Goal: Task Accomplishment & Management: Manage account settings

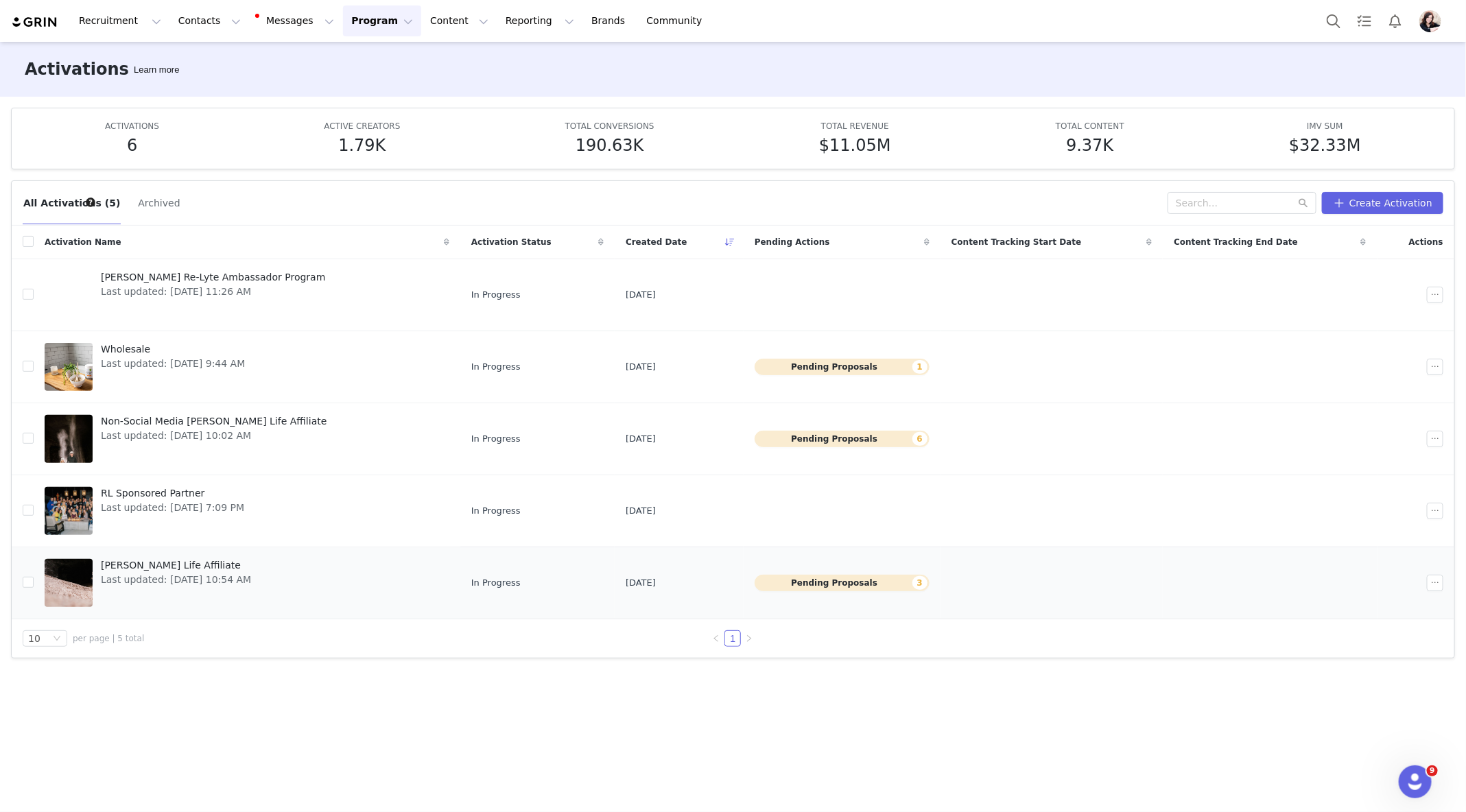
click at [177, 530] on div "RL Sponsored Partner Last updated: [DATE] 7:09 PM" at bounding box center [173, 511] width 160 height 55
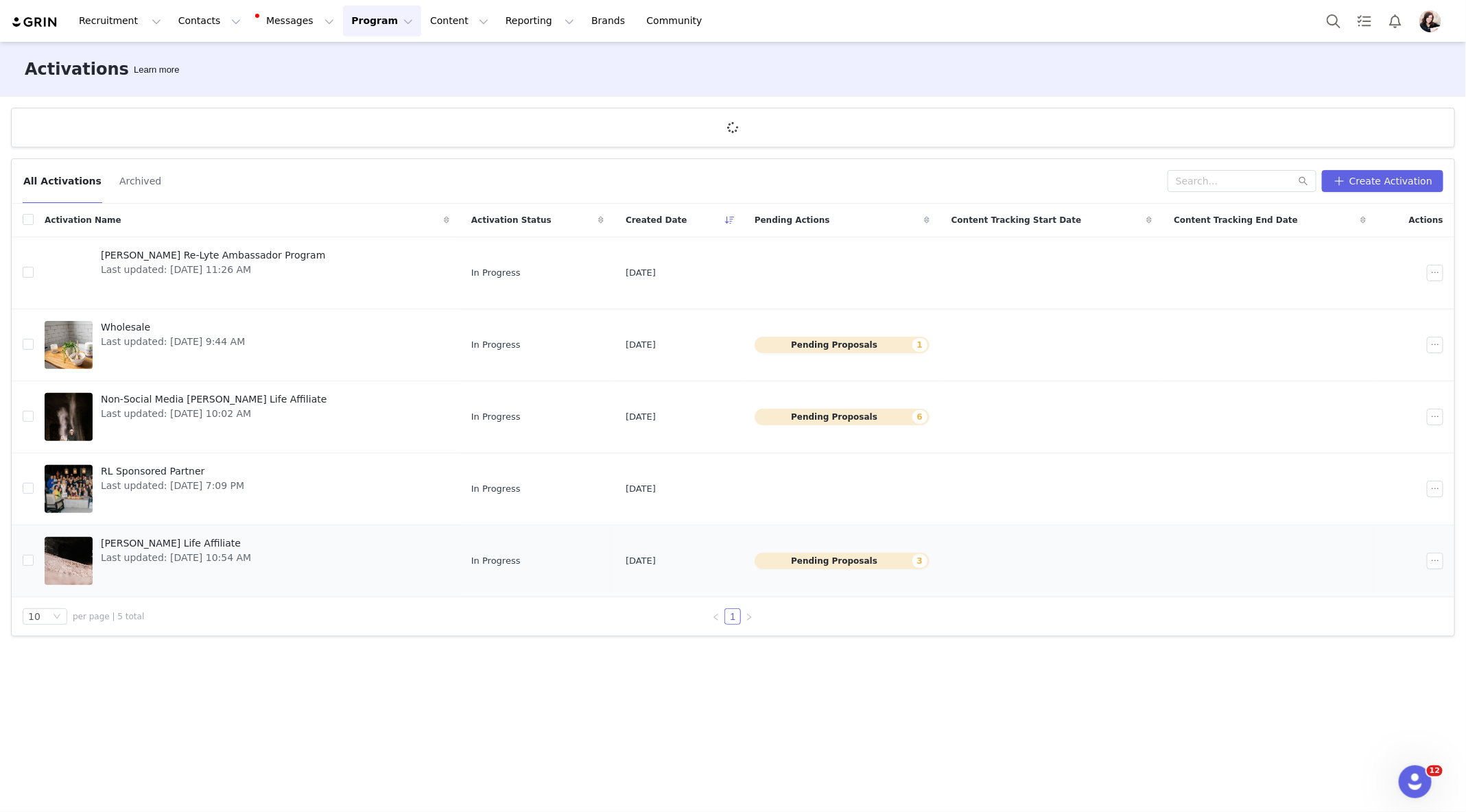
click at [158, 543] on span "[PERSON_NAME] Life Affiliate" at bounding box center [176, 544] width 150 height 15
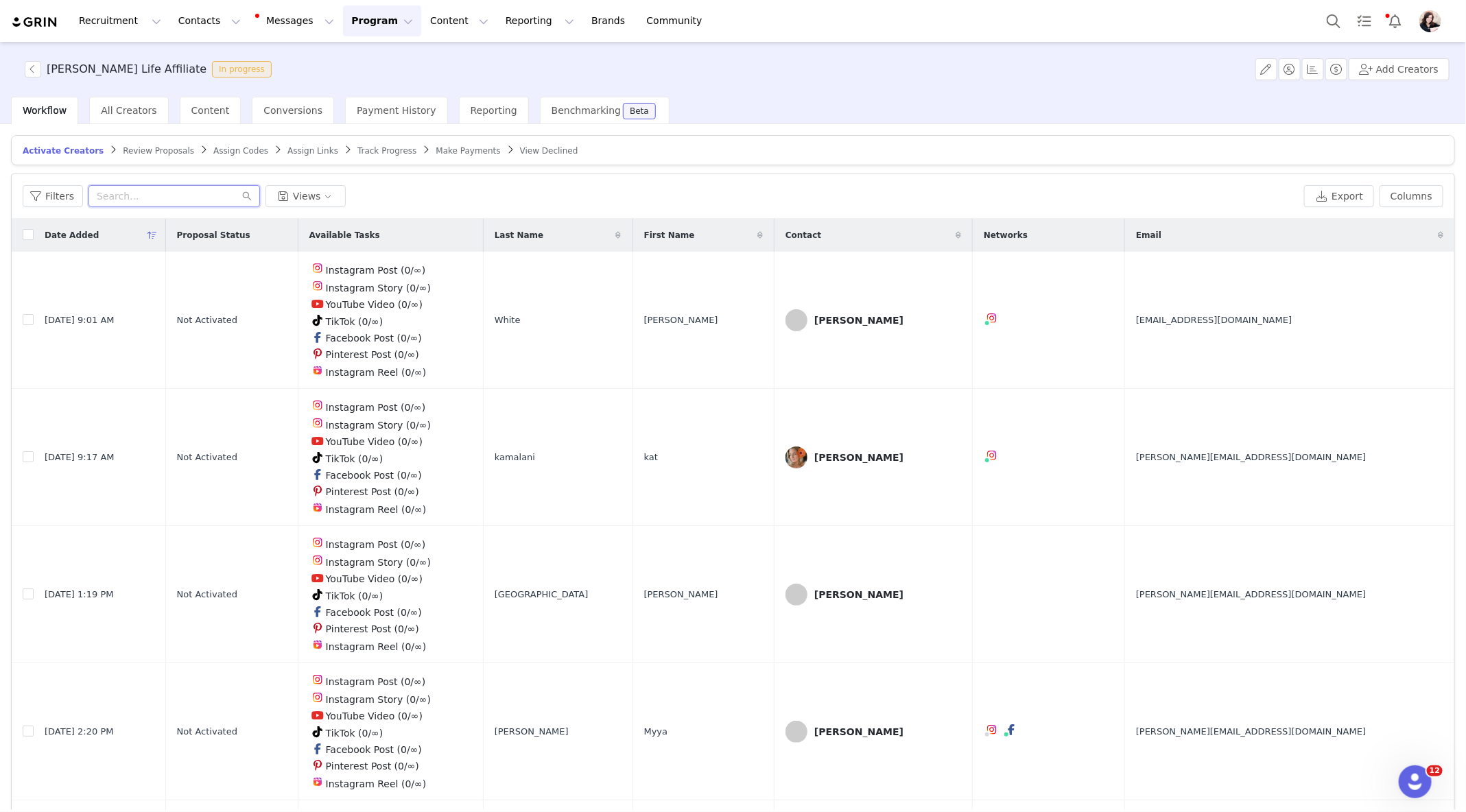
click at [168, 189] on input "text" at bounding box center [174, 196] width 171 height 22
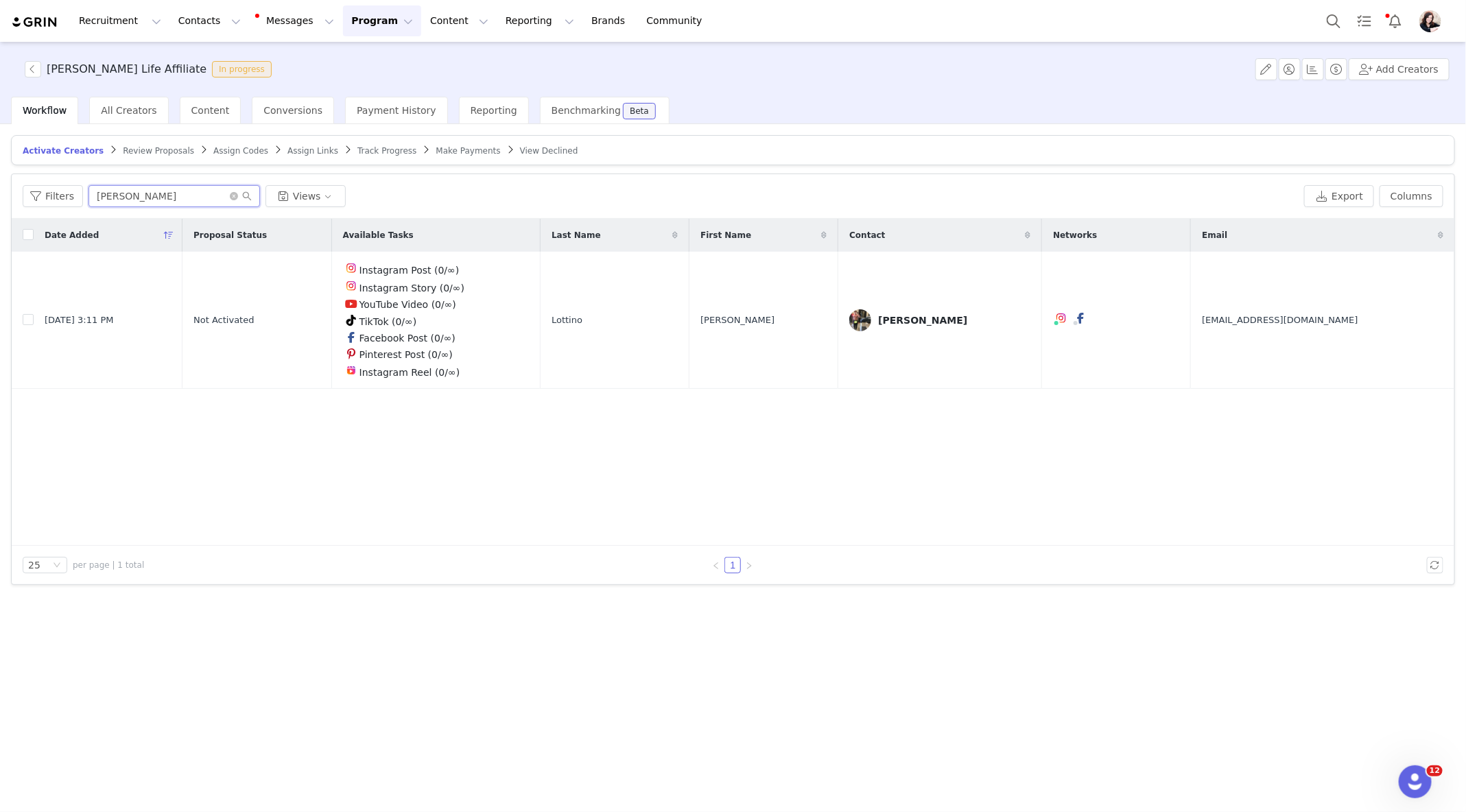
type input "[PERSON_NAME]"
click at [377, 155] on div "Track Progress" at bounding box center [386, 150] width 59 height 11
click at [376, 150] on span "Track Progress" at bounding box center [386, 150] width 59 height 9
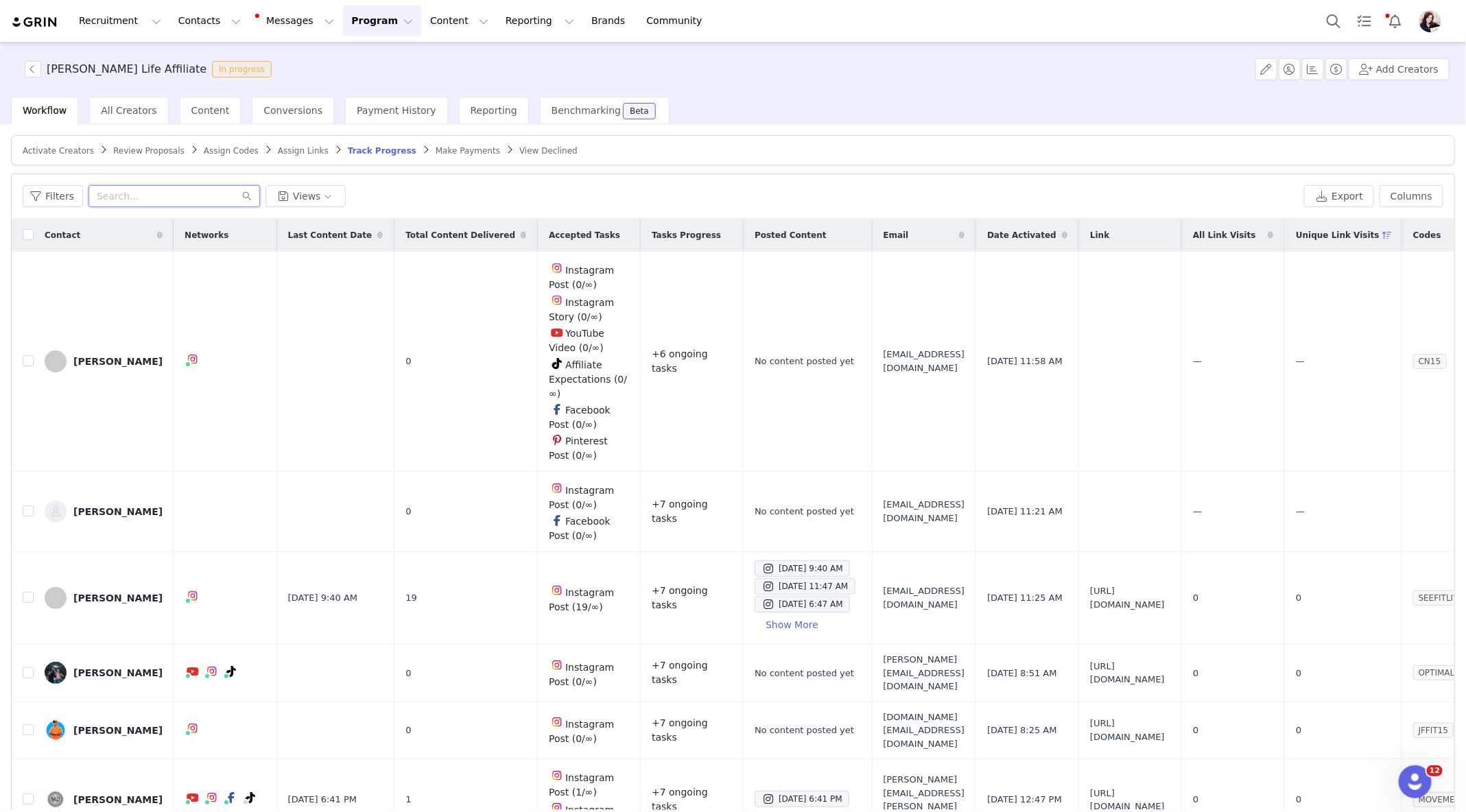
click at [136, 193] on input "text" at bounding box center [174, 196] width 171 height 22
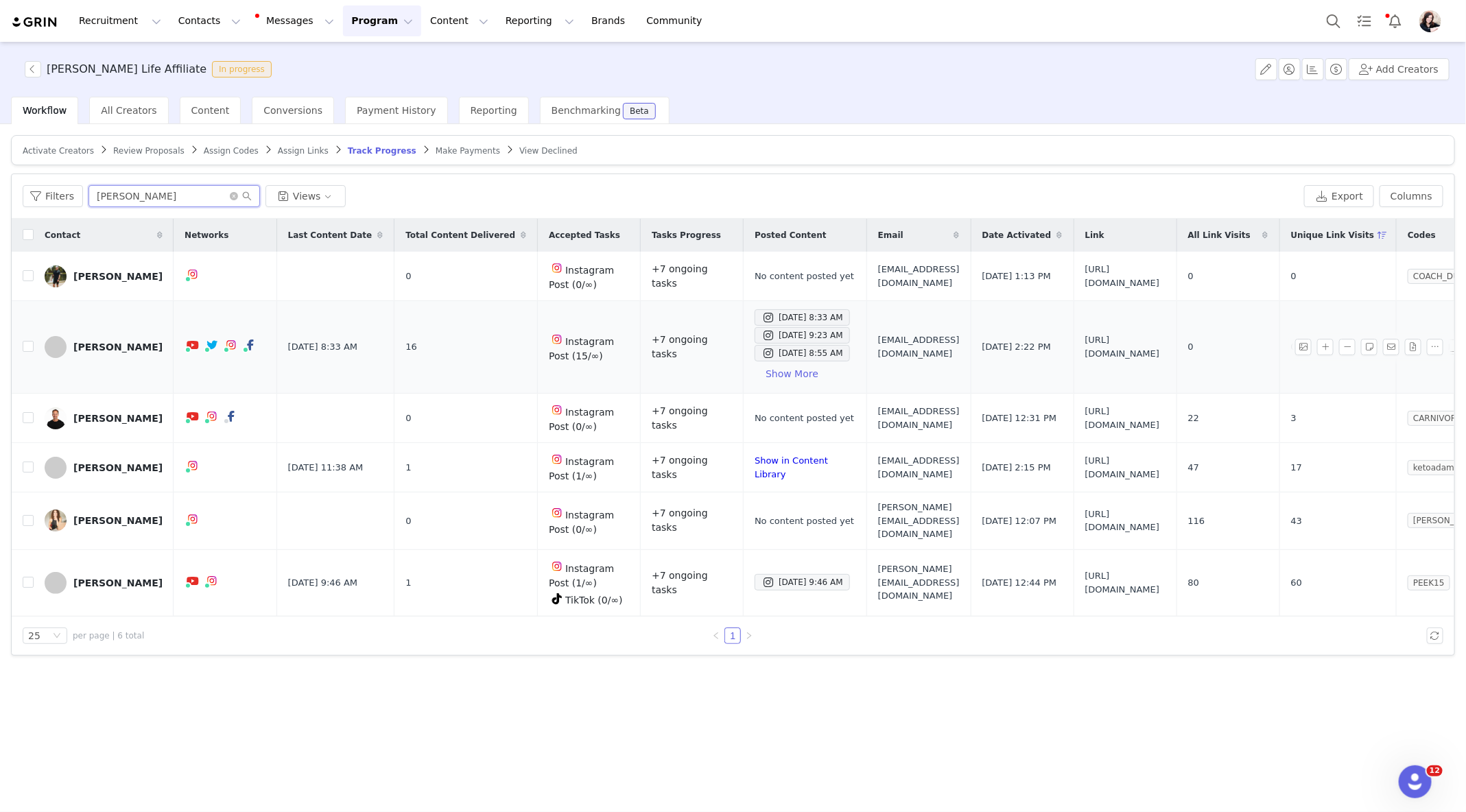
type input "[PERSON_NAME]"
click at [33, 340] on td "[PERSON_NAME]" at bounding box center [103, 348] width 140 height 93
click at [24, 348] on input "checkbox" at bounding box center [28, 346] width 11 height 11
checkbox input "true"
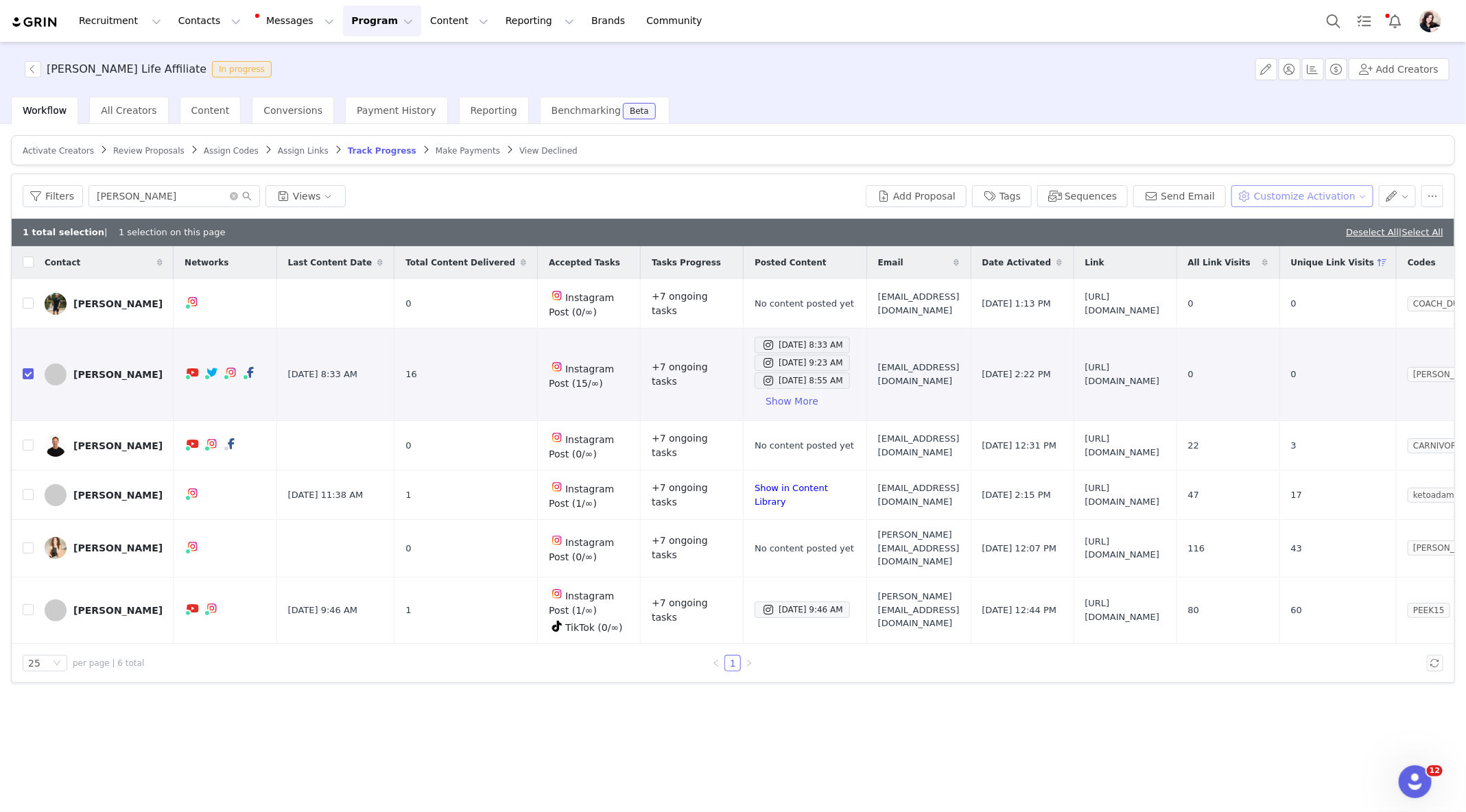
click at [1342, 193] on button "Customize Activation" at bounding box center [1303, 196] width 142 height 22
click at [1303, 243] on span "Add Tasks" at bounding box center [1289, 244] width 47 height 15
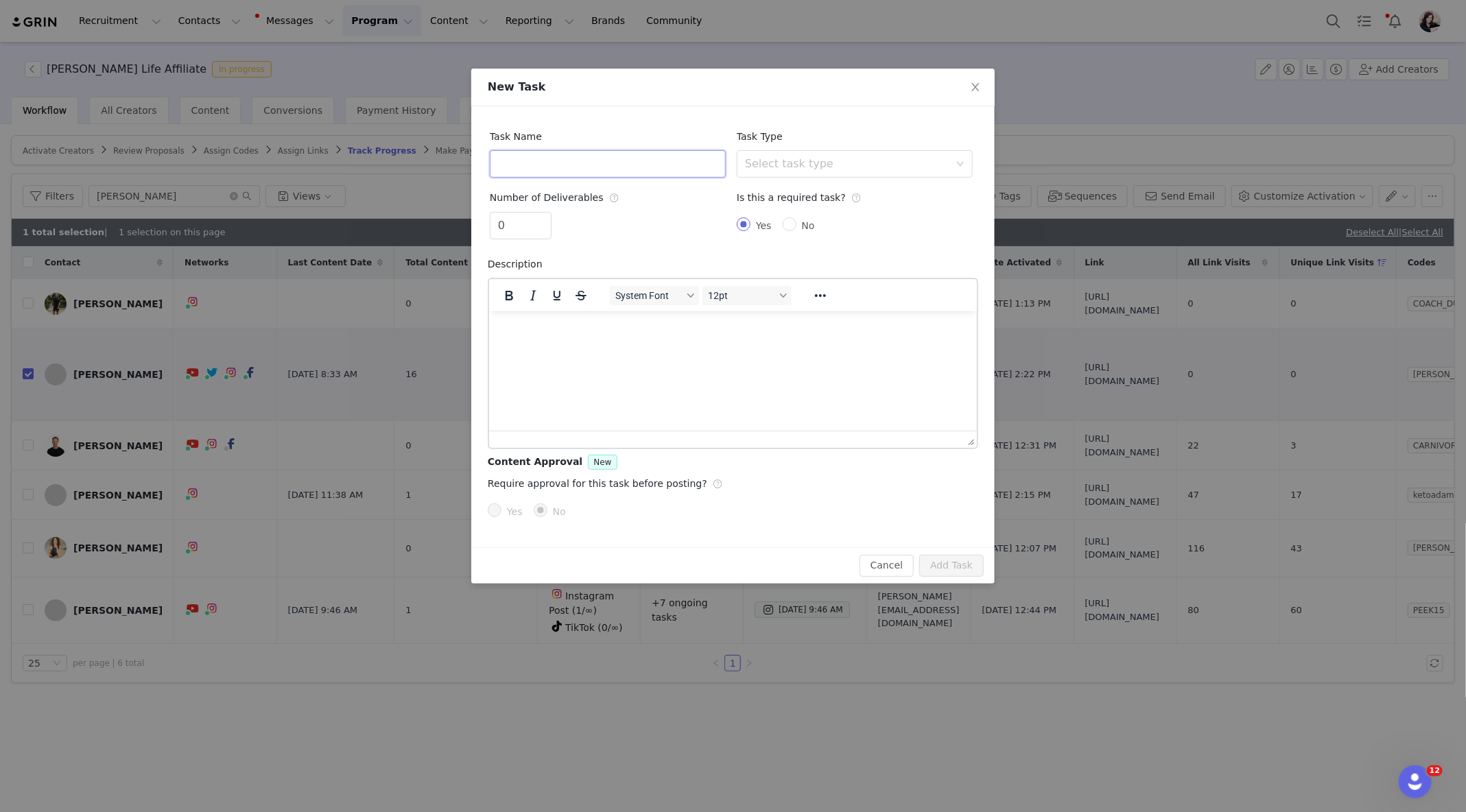
click at [677, 161] on input "text" at bounding box center [607, 164] width 236 height 28
click at [917, 169] on div "Select task type" at bounding box center [847, 163] width 204 height 14
type input "Instagram Story"
click at [838, 243] on li "Instagram Story" at bounding box center [854, 238] width 236 height 22
click at [960, 567] on button "Add Task" at bounding box center [952, 566] width 65 height 22
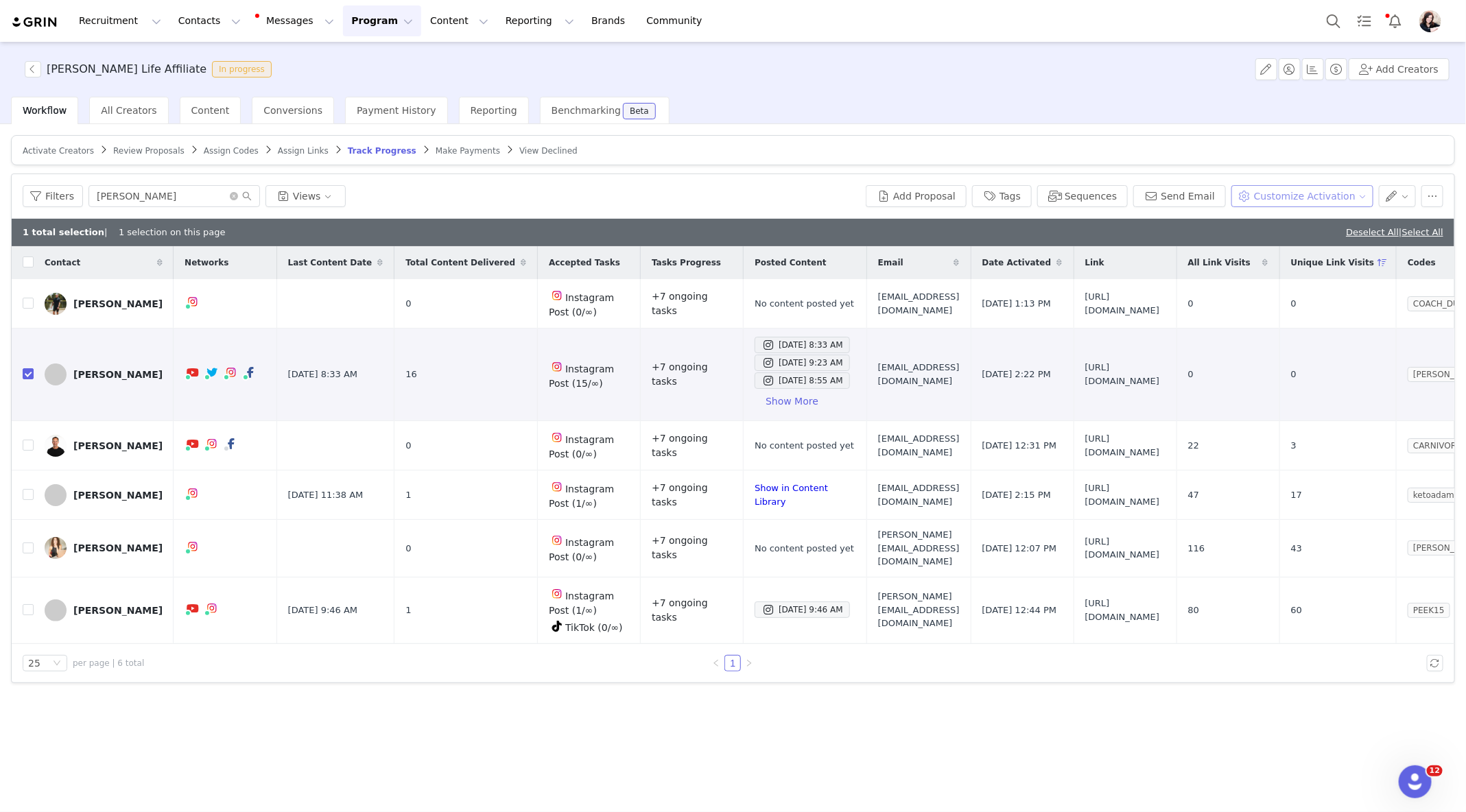
click at [1319, 198] on button "Customize Activation" at bounding box center [1303, 196] width 142 height 22
click at [1316, 237] on div "Add Tasks" at bounding box center [1311, 244] width 122 height 15
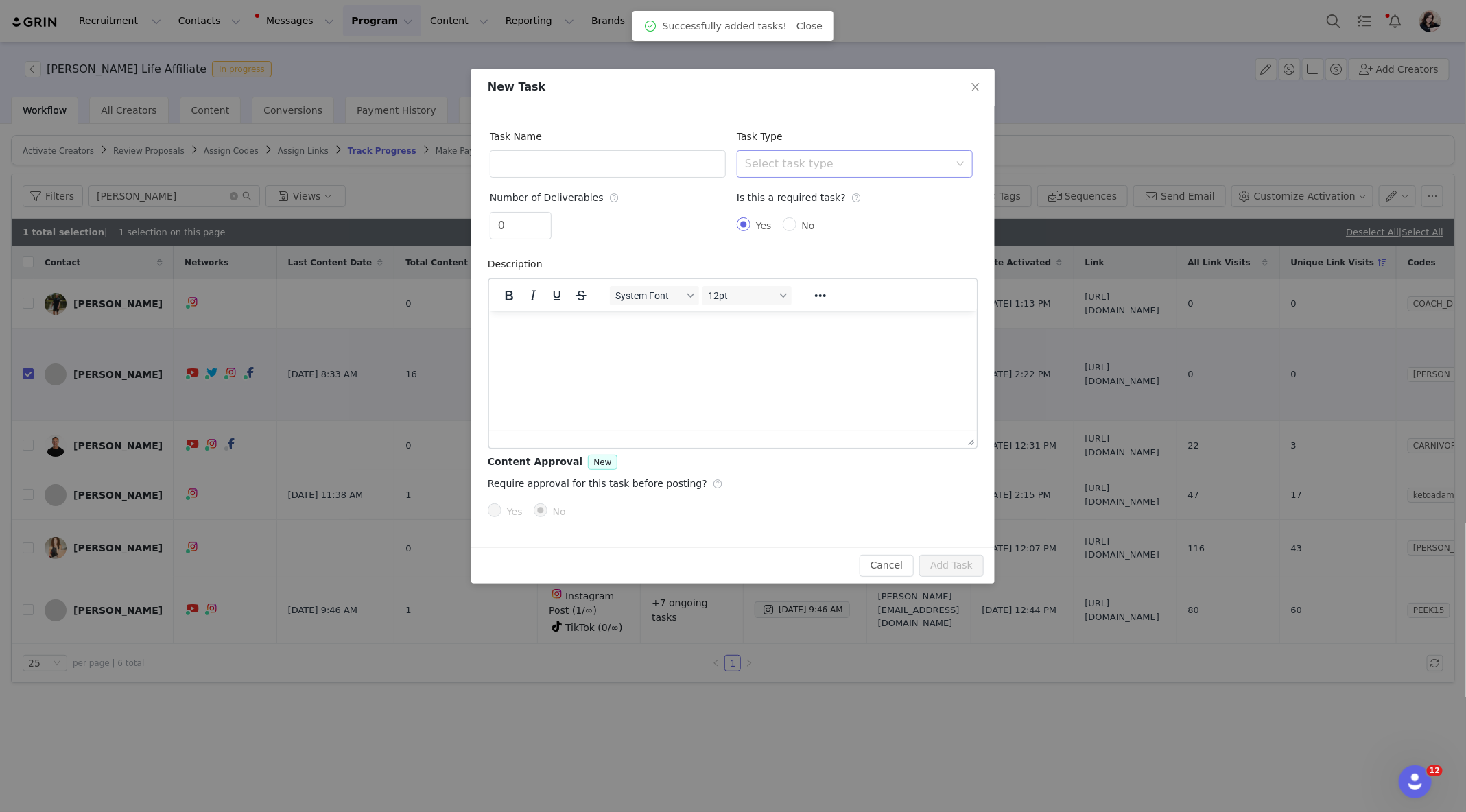
click at [778, 176] on div "Select task type" at bounding box center [854, 164] width 236 height 28
click at [661, 160] on input "text" at bounding box center [607, 164] width 236 height 28
type input "Instagram Reel"
click at [875, 155] on div "Select task type" at bounding box center [851, 164] width 211 height 26
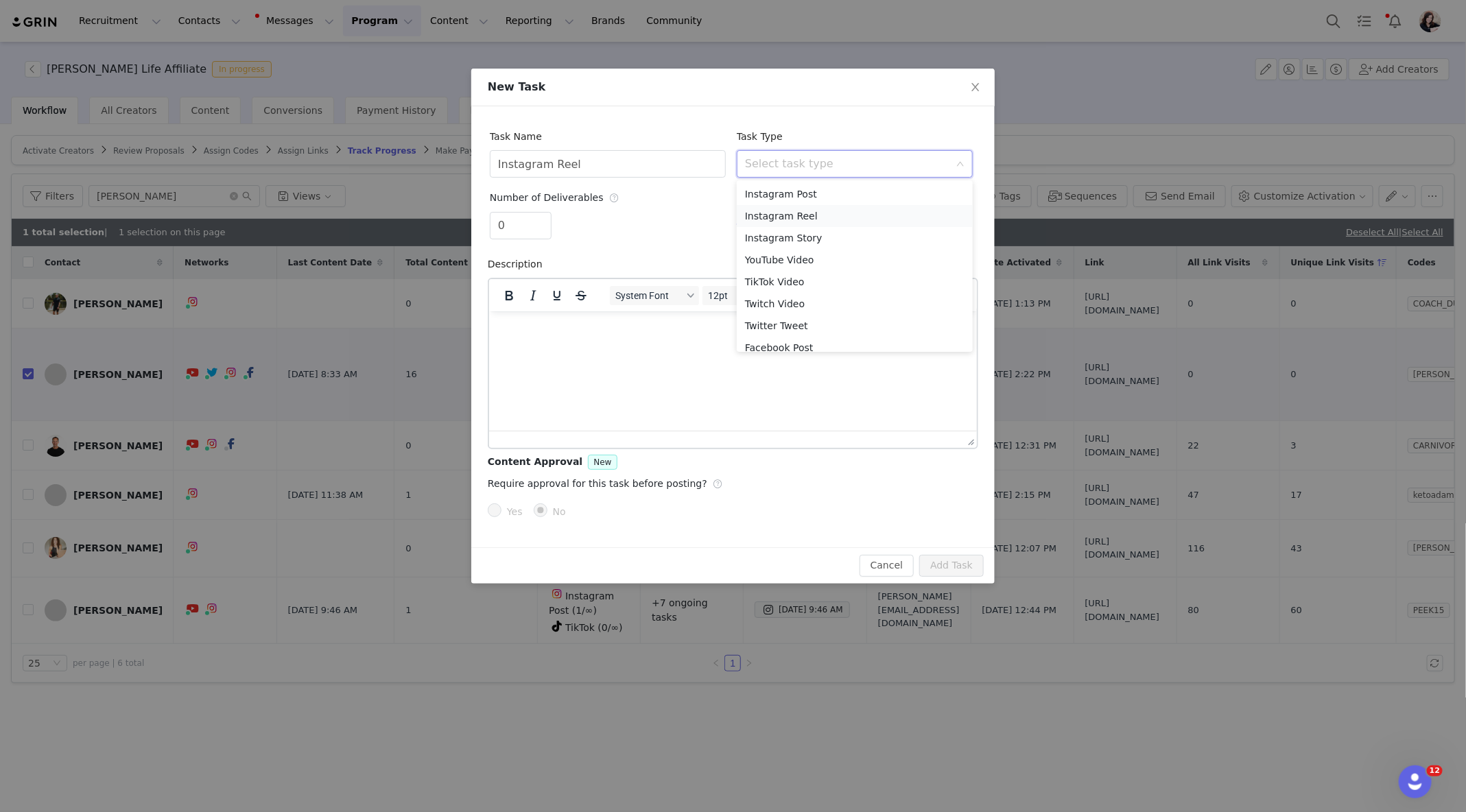
click at [856, 217] on li "Instagram Reel" at bounding box center [854, 216] width 236 height 22
click at [954, 560] on button "Add Task" at bounding box center [952, 566] width 65 height 22
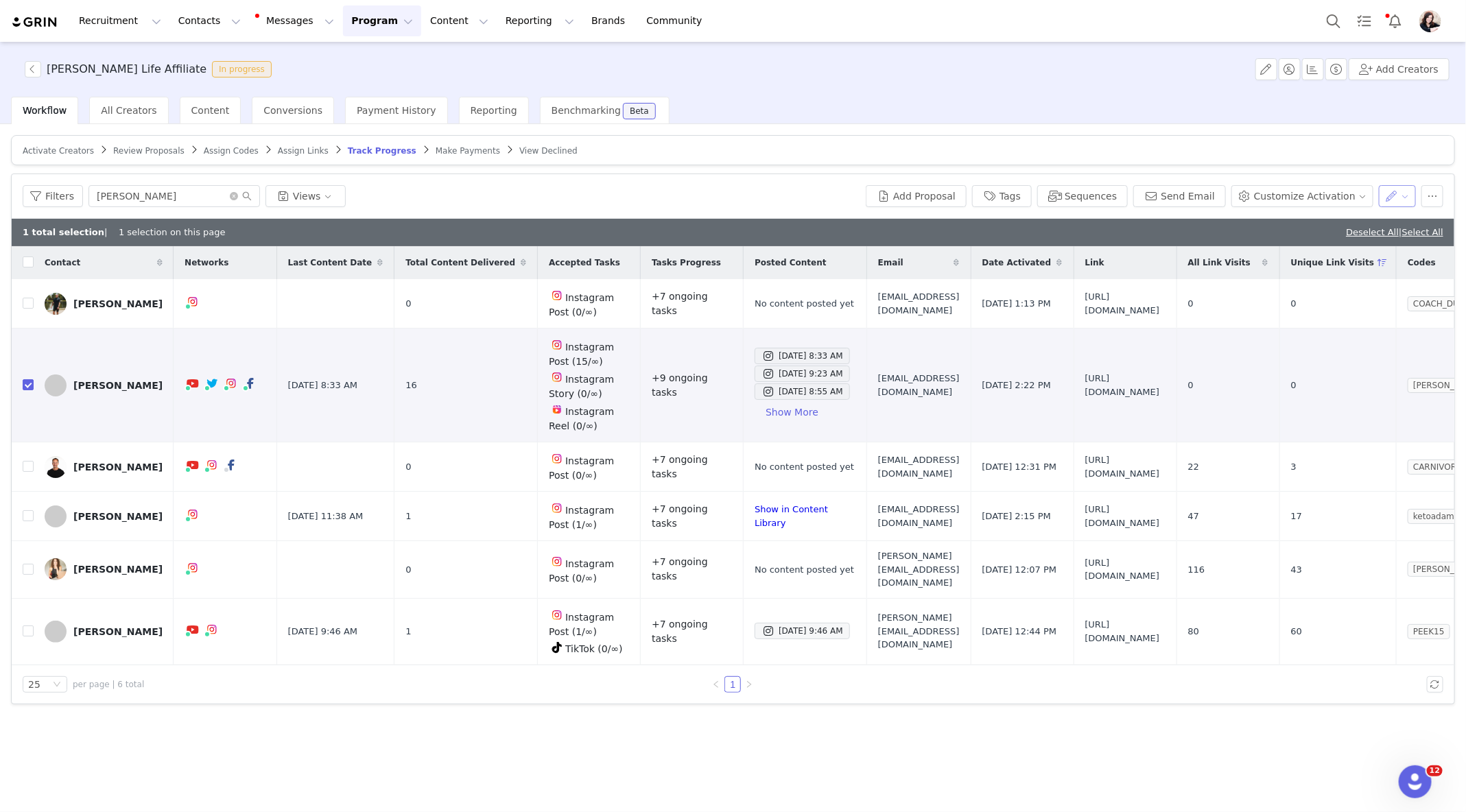
click at [1404, 190] on button "button" at bounding box center [1398, 196] width 38 height 22
click at [1358, 243] on span "Set Custom Property" at bounding box center [1358, 244] width 100 height 15
click at [1328, 98] on div "Workflow All Creators Content Conversions Payment History Reporting Benchmarkin…" at bounding box center [738, 110] width 1455 height 28
click at [1407, 201] on button "button" at bounding box center [1398, 196] width 38 height 22
click at [1125, 148] on article "Activate Creators Review Proposals Assign Codes Assign Links Track Progress Mak…" at bounding box center [733, 150] width 1444 height 31
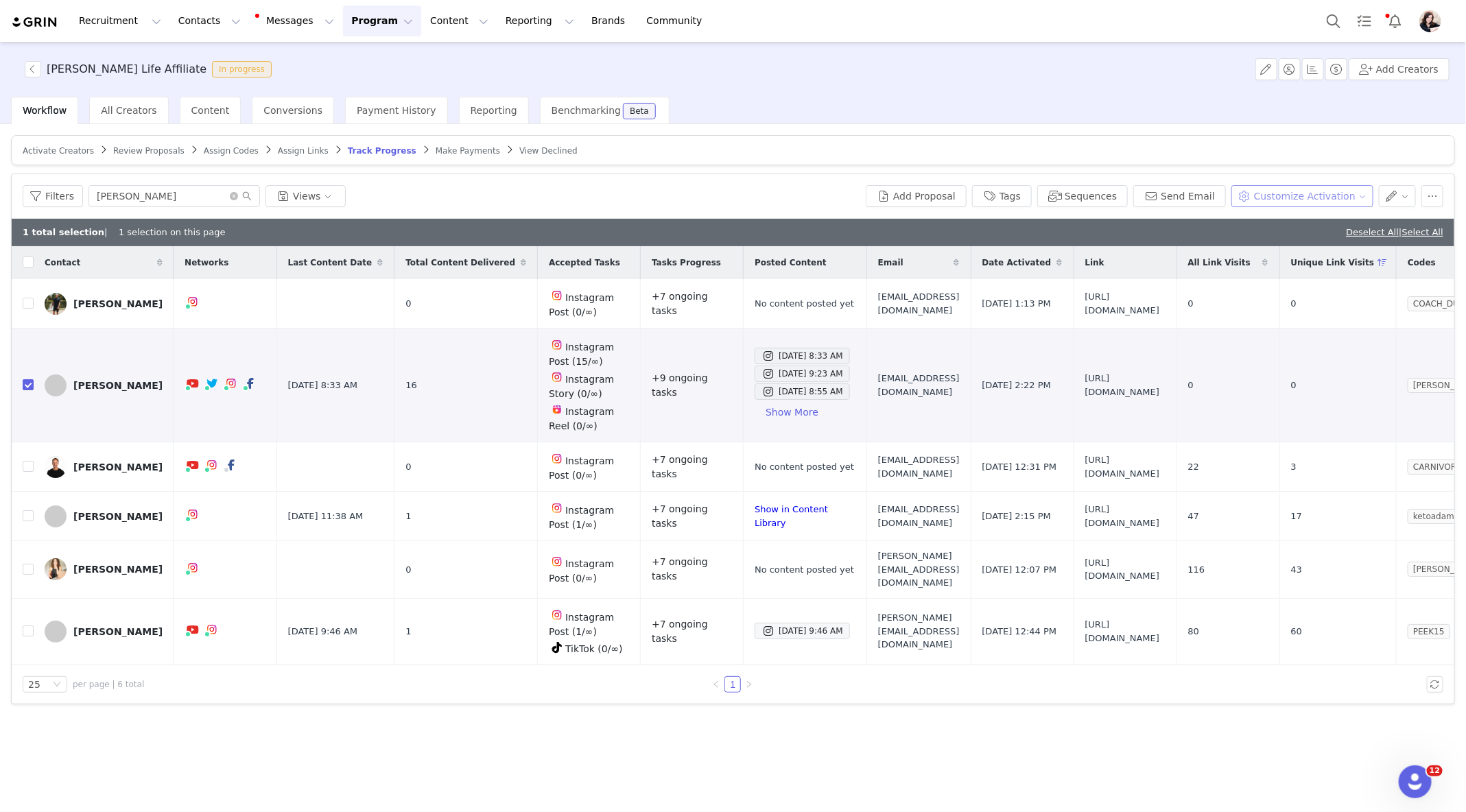
click at [1271, 187] on button "Customize Activation" at bounding box center [1303, 196] width 142 height 22
click at [1266, 250] on span "Add Tasks" at bounding box center [1289, 244] width 47 height 15
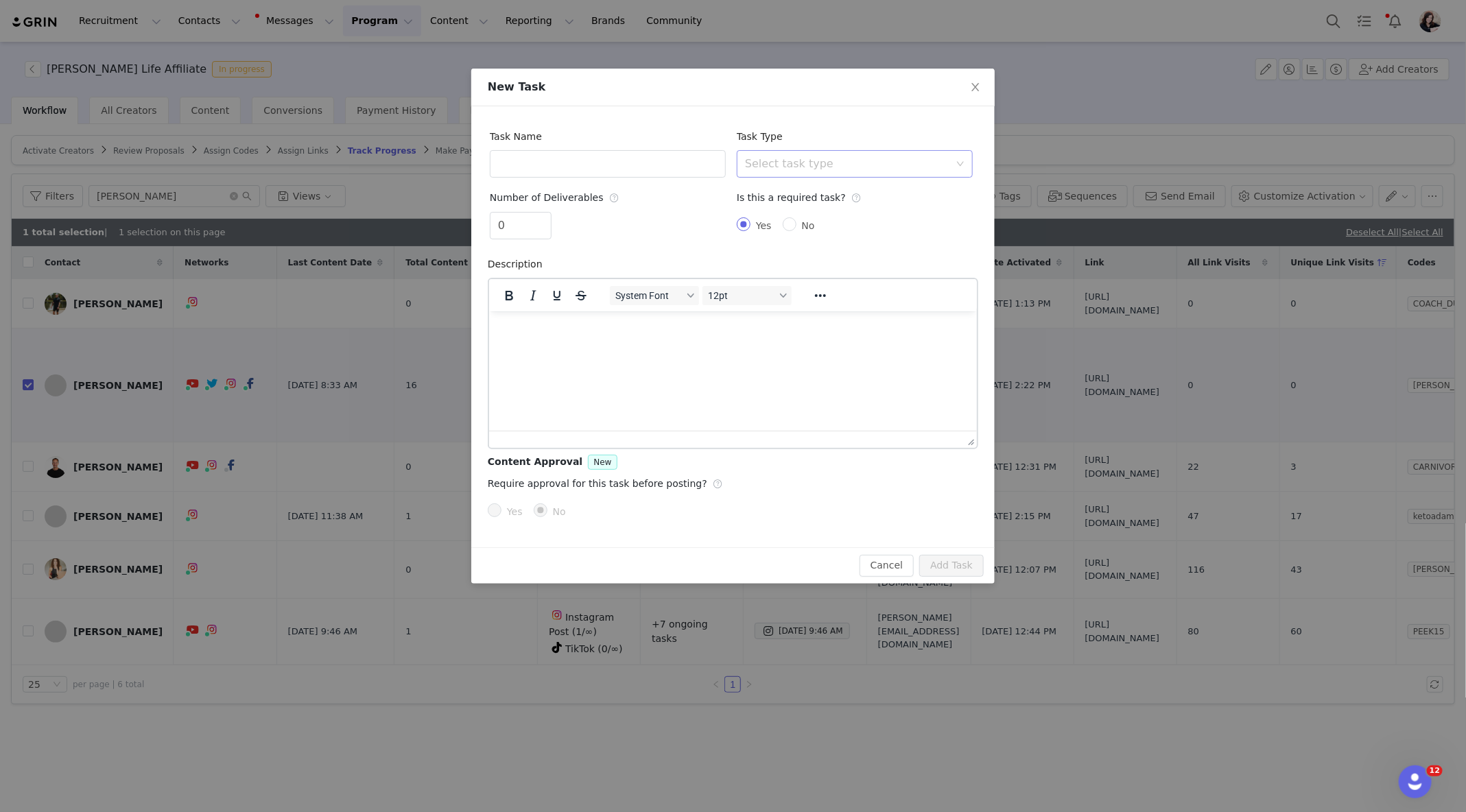
click at [846, 169] on div "Select task type" at bounding box center [847, 163] width 204 height 14
click at [801, 128] on div "Task Type Select task type" at bounding box center [854, 150] width 236 height 55
click at [978, 80] on span "Close" at bounding box center [976, 87] width 39 height 38
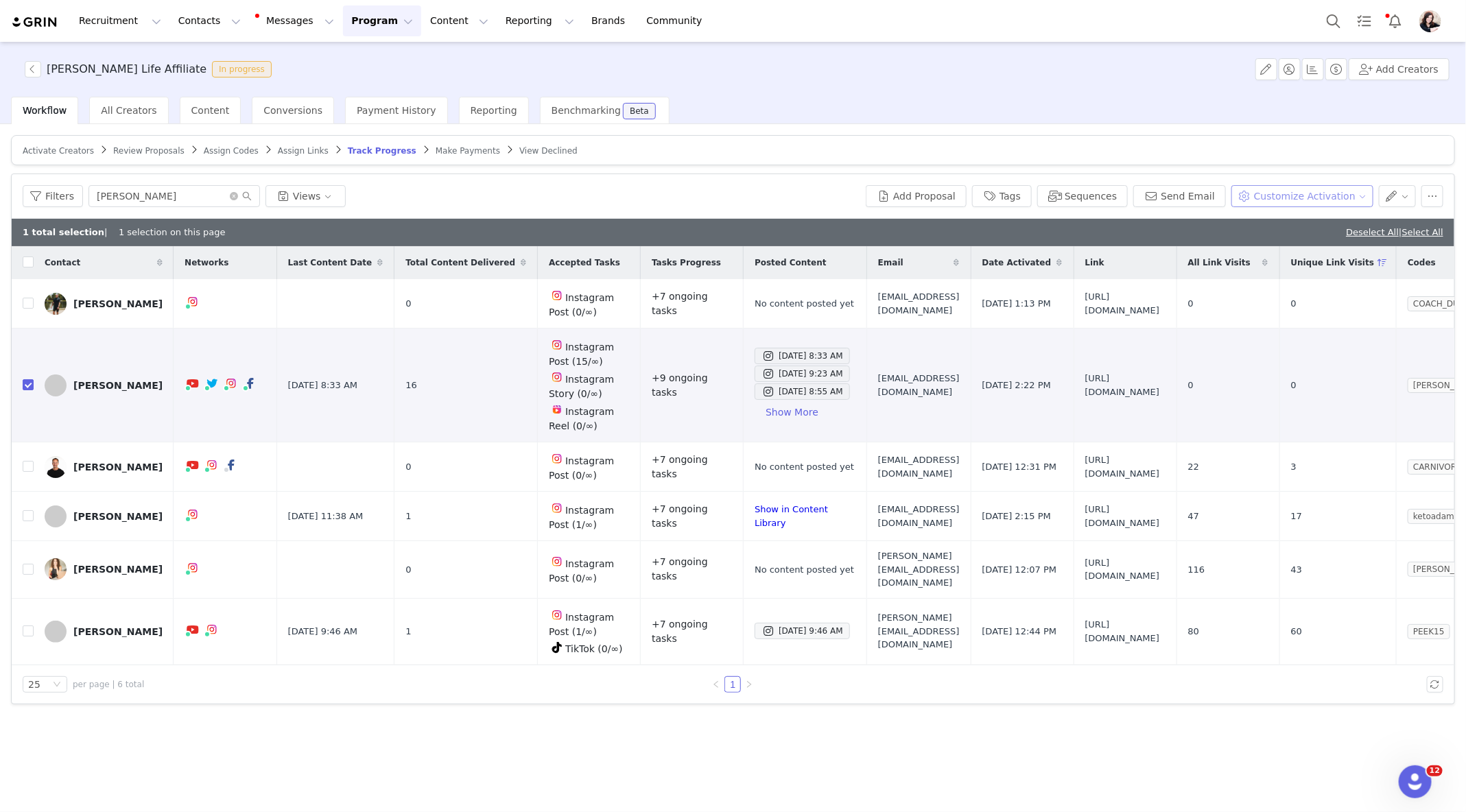
click at [1295, 192] on button "Customize Activation" at bounding box center [1303, 196] width 142 height 22
click at [1284, 239] on span "Add Tasks" at bounding box center [1289, 244] width 47 height 15
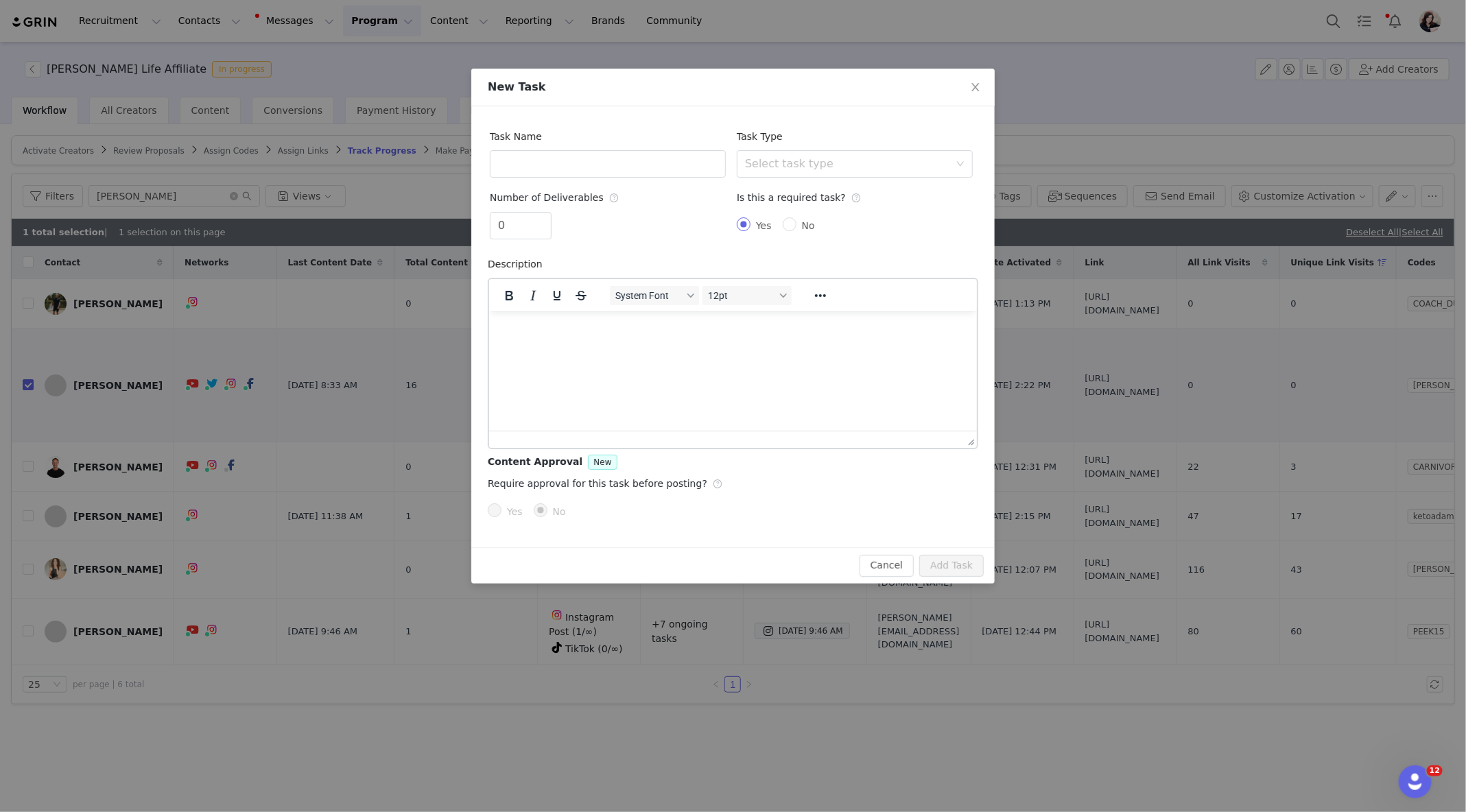
scroll to position [0, 0]
click at [873, 167] on div "Select task type" at bounding box center [847, 163] width 204 height 14
click at [881, 572] on button "Cancel" at bounding box center [886, 566] width 54 height 22
